Goal: Task Accomplishment & Management: Use online tool/utility

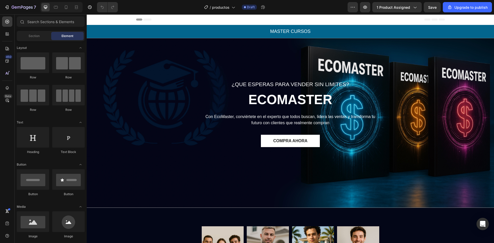
scroll to position [1468, 0]
click at [13, 5] on div "7" at bounding box center [24, 7] width 24 height 6
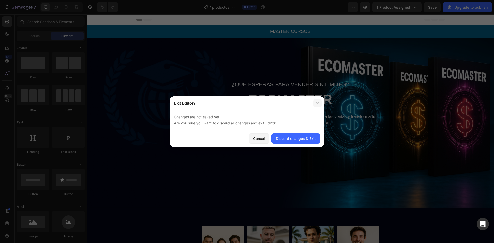
drag, startPoint x: 320, startPoint y: 102, endPoint x: 232, endPoint y: 88, distance: 88.7
click at [320, 102] on button "button" at bounding box center [318, 103] width 8 height 8
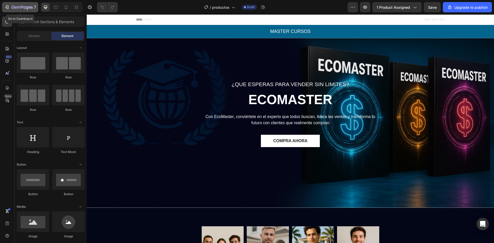
click at [23, 7] on icon "button" at bounding box center [22, 7] width 21 height 4
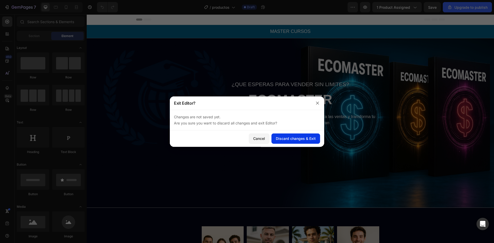
click at [288, 137] on div "Discard changes & Exit" at bounding box center [296, 138] width 40 height 5
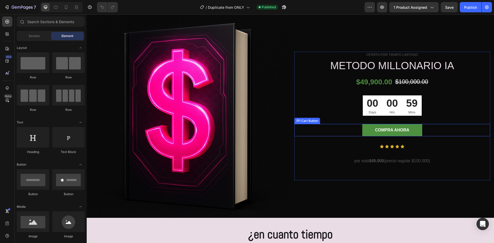
scroll to position [901, 0]
